Goal: Transaction & Acquisition: Subscribe to service/newsletter

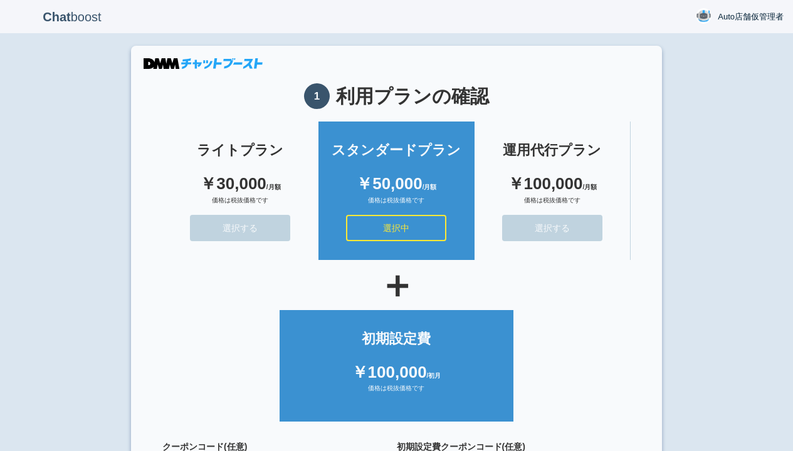
scroll to position [112, 0]
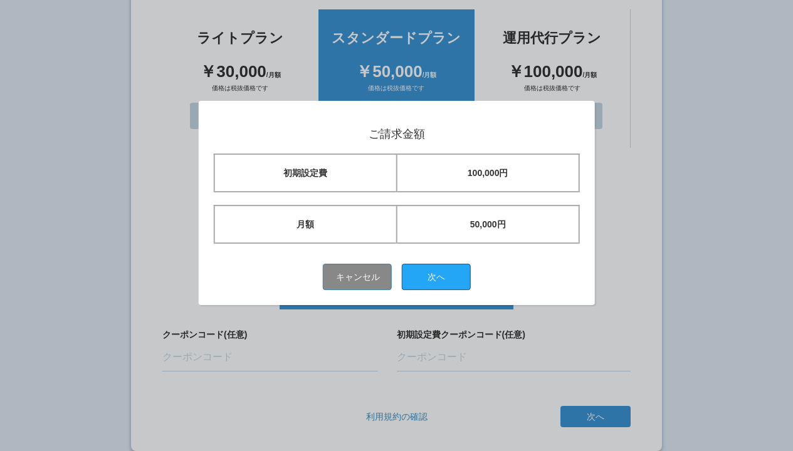
click at [441, 277] on button "次へ" at bounding box center [436, 277] width 69 height 26
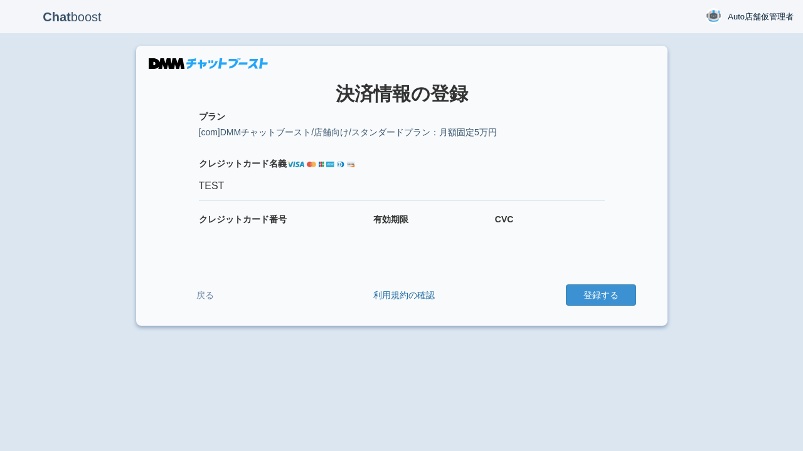
type input "TEST"
click at [600, 295] on button "登録する" at bounding box center [601, 295] width 70 height 21
